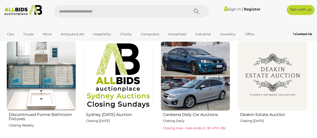
scroll to position [251, 0]
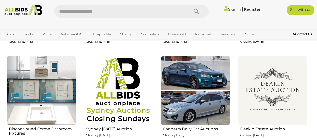
click at [179, 80] on img at bounding box center [196, 91] width 70 height 70
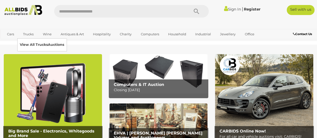
click at [35, 45] on link "View All Trucks Auctions" at bounding box center [42, 45] width 44 height 8
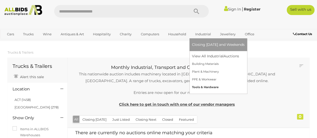
click at [205, 88] on link "Tools & Hardware" at bounding box center [218, 88] width 53 height 8
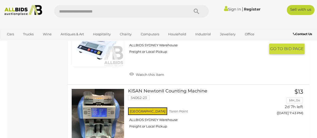
scroll to position [1807, 0]
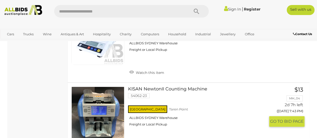
click at [192, 87] on link "KISAN NewtonII Counting Machine 54062-23 NSW Taren Point ALLBIDS SYDNEY Warehou…" at bounding box center [199, 109] width 134 height 44
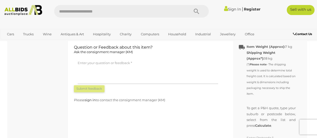
scroll to position [251, 0]
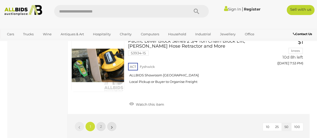
scroll to position [3855, 0]
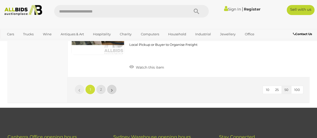
click at [111, 85] on link "»" at bounding box center [112, 90] width 10 height 10
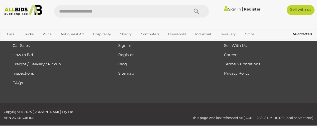
scroll to position [84, 0]
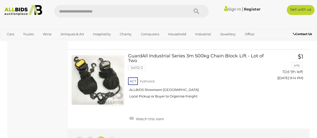
scroll to position [2042, 0]
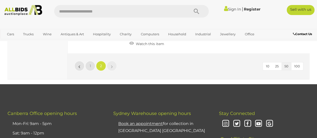
scroll to position [84, 0]
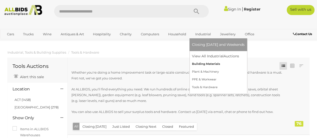
click at [214, 65] on link "Building Materials" at bounding box center [218, 64] width 53 height 8
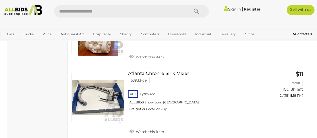
scroll to position [3840, 0]
